Goal: Check status: Check status

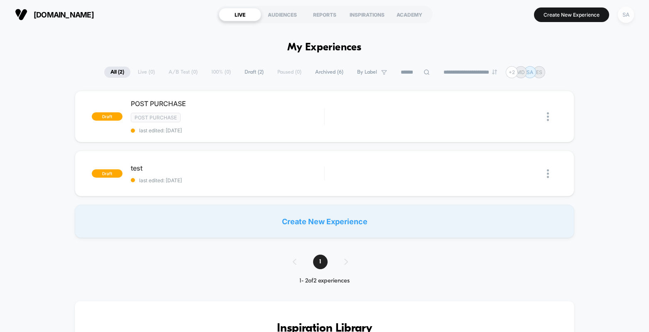
click at [632, 19] on div "SA" at bounding box center [626, 15] width 16 height 16
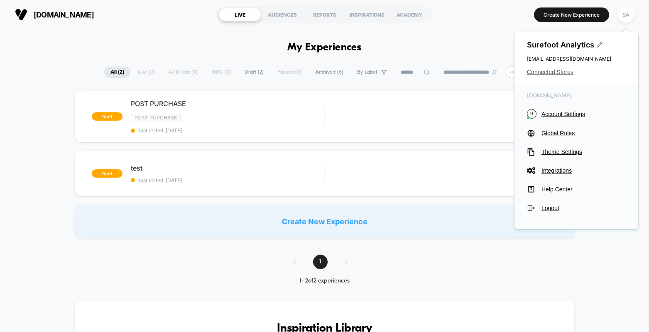
click at [565, 71] on span "Connected Stores" at bounding box center [576, 72] width 99 height 7
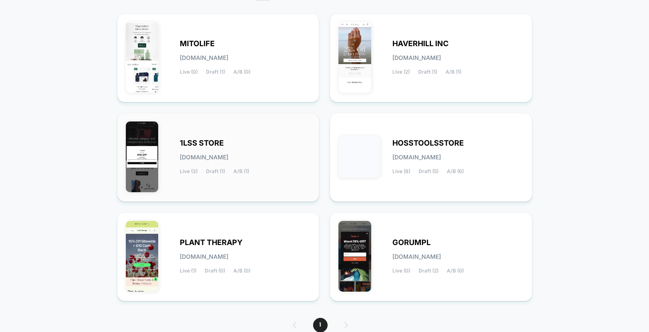
scroll to position [108, 0]
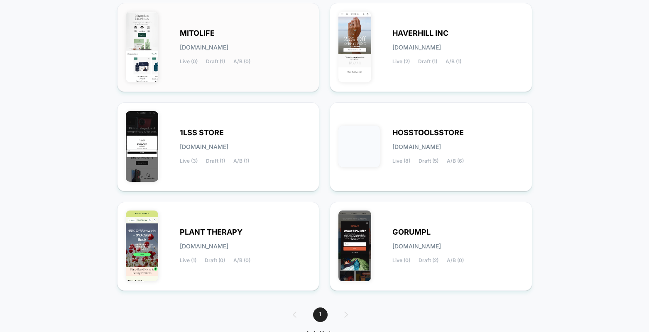
click at [266, 57] on div "MITOLIFE [DOMAIN_NAME] Live (0) Draft (1) A/B (0)" at bounding box center [245, 47] width 131 height 34
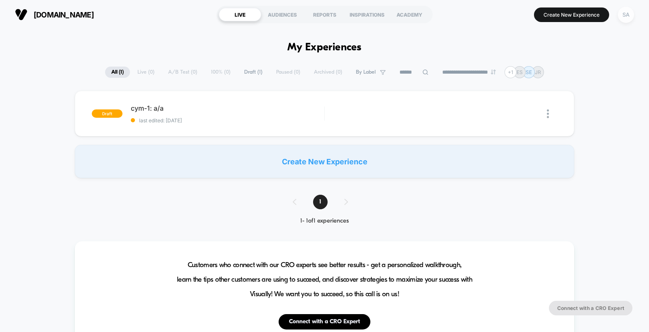
click at [630, 17] on div "SA" at bounding box center [626, 15] width 16 height 16
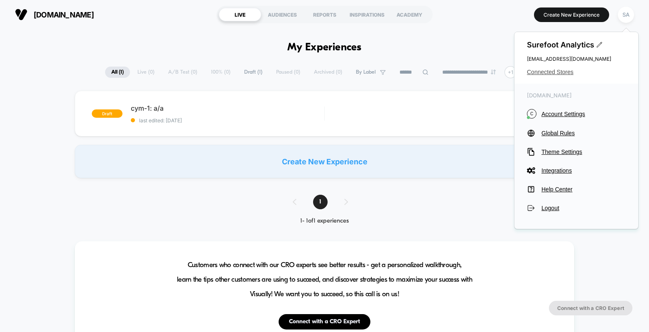
click at [571, 71] on span "Connected Stores" at bounding box center [576, 72] width 99 height 7
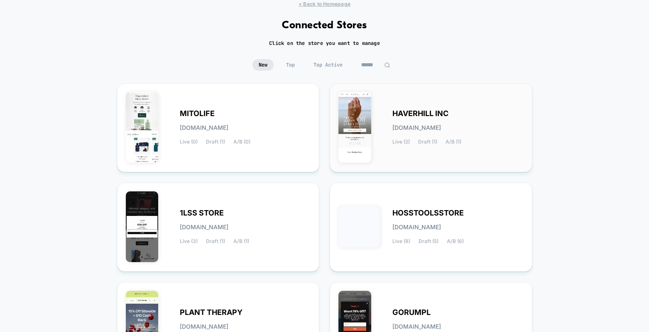
scroll to position [59, 0]
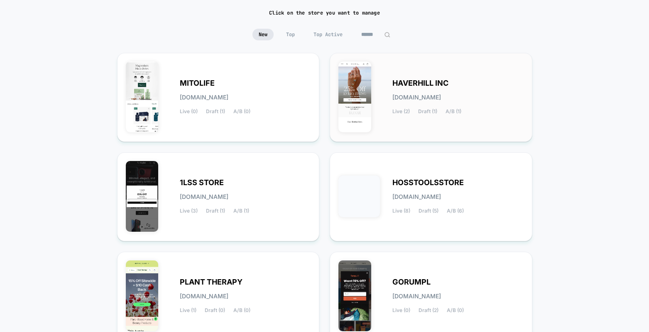
click at [455, 83] on div "HAVERHILL INC [DOMAIN_NAME] Live (2) Draft (1) A/B (1)" at bounding box center [458, 97] width 131 height 34
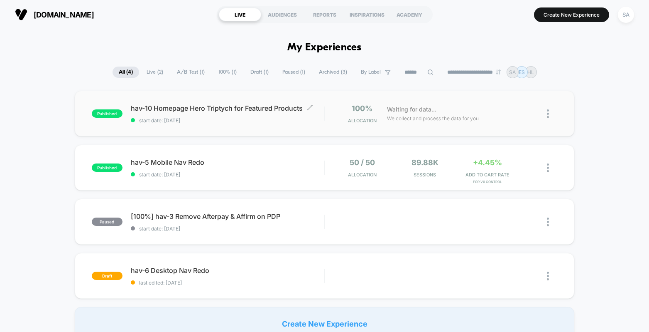
click at [258, 107] on span "hav-10 Homepage Hero Triptych for Featured Products Click to edit experience de…" at bounding box center [228, 108] width 194 height 8
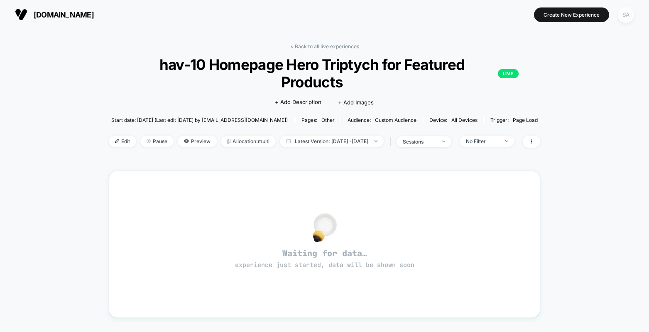
click at [632, 17] on div "SA" at bounding box center [626, 15] width 16 height 16
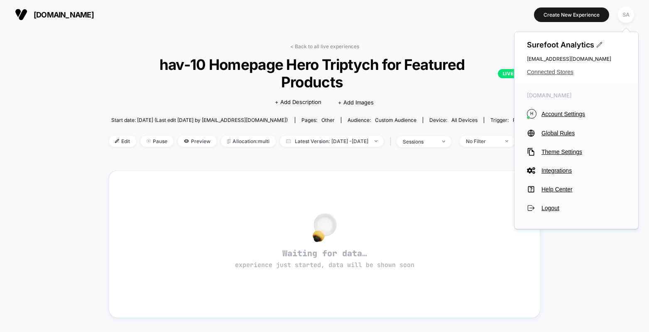
click at [565, 71] on span "Connected Stores" at bounding box center [576, 72] width 99 height 7
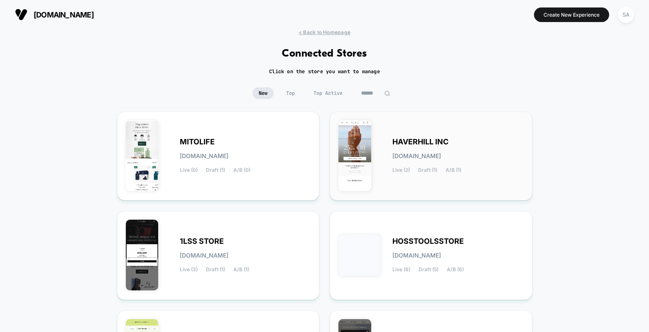
click at [410, 142] on span "HAVERHILL INC" at bounding box center [421, 142] width 56 height 6
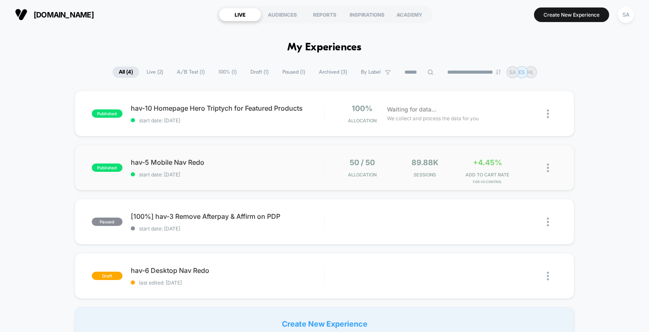
click at [175, 156] on div "published hav-5 Mobile Nav Redo start date: [DATE] 50 / 50 Allocation 89.88k Se…" at bounding box center [325, 168] width 500 height 46
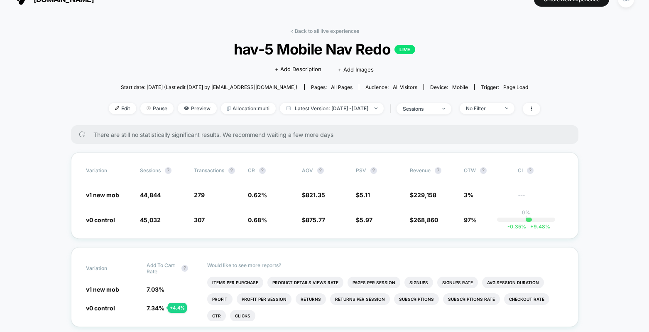
scroll to position [7, 0]
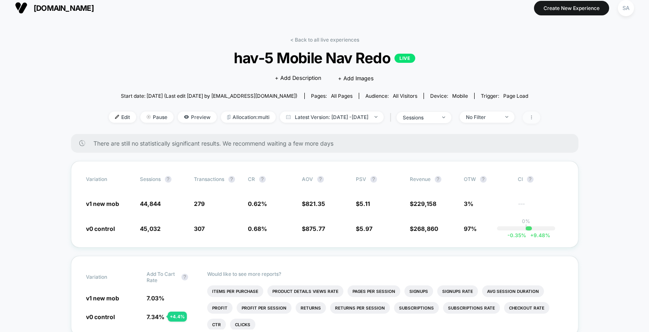
click at [541, 118] on span at bounding box center [531, 117] width 17 height 12
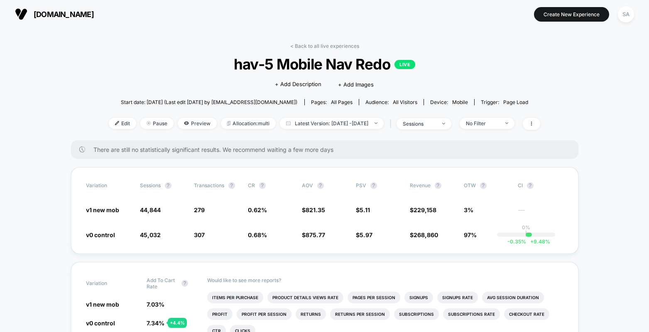
scroll to position [0, 0]
click at [322, 47] on link "< Back to all live experiences" at bounding box center [324, 46] width 69 height 6
